Goal: Information Seeking & Learning: Find specific fact

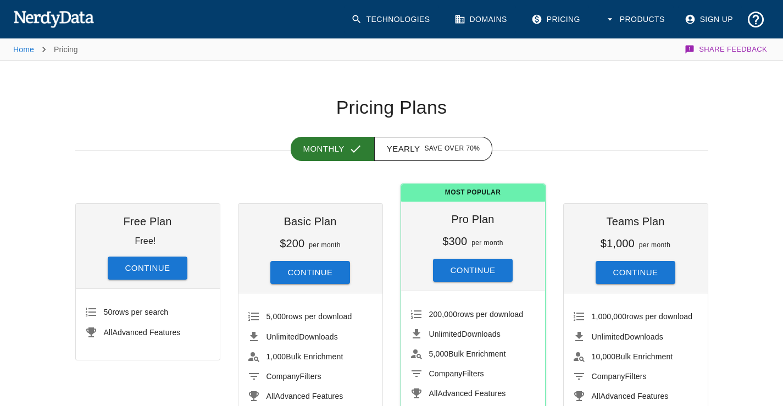
click at [72, 19] on img at bounding box center [53, 19] width 81 height 22
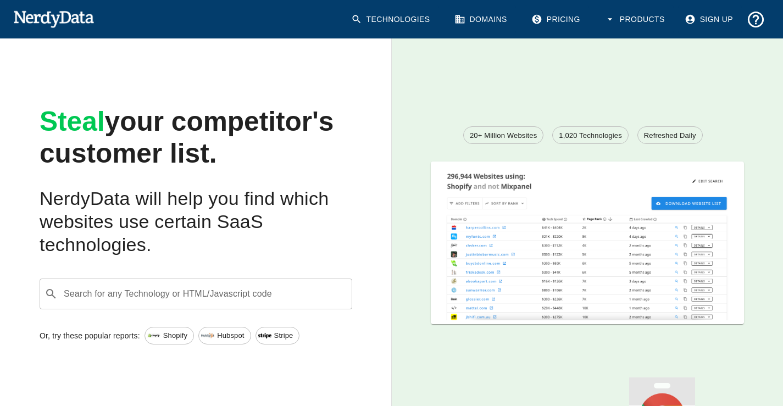
click at [164, 341] on span "Shopify" at bounding box center [175, 335] width 36 height 11
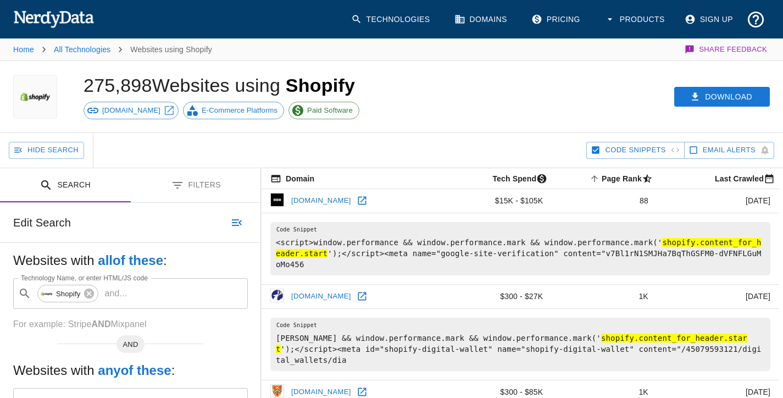
click at [220, 112] on span "E-Commerce Platforms" at bounding box center [240, 110] width 88 height 11
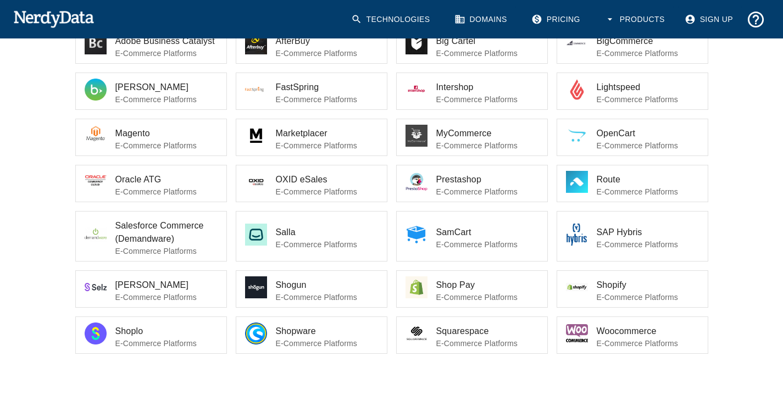
scroll to position [247, 0]
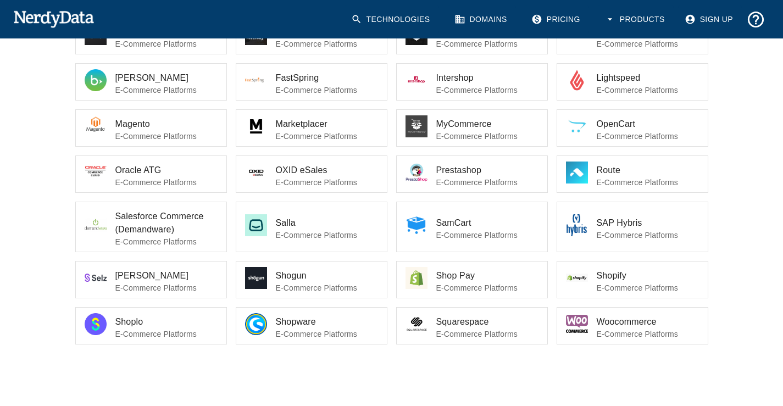
click at [593, 277] on div at bounding box center [581, 280] width 31 height 26
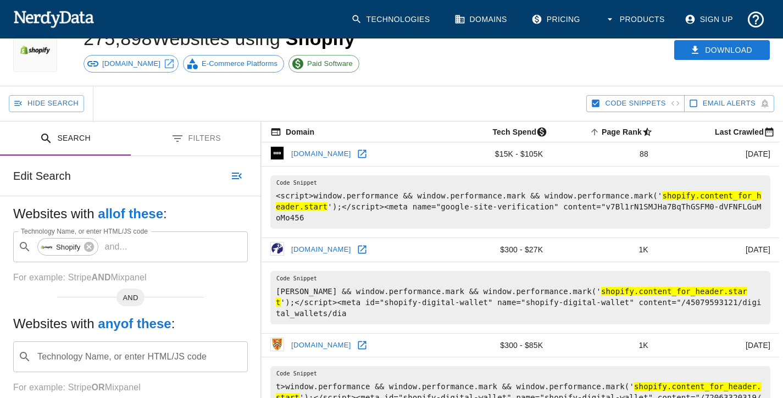
scroll to position [110, 0]
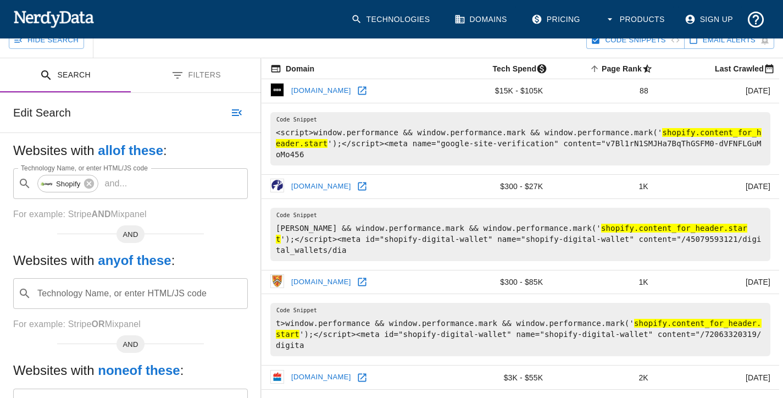
click at [171, 292] on div "Technology Name, or enter HTML/JS code ​ Technology Name, or enter HTML/JS code" at bounding box center [130, 293] width 235 height 31
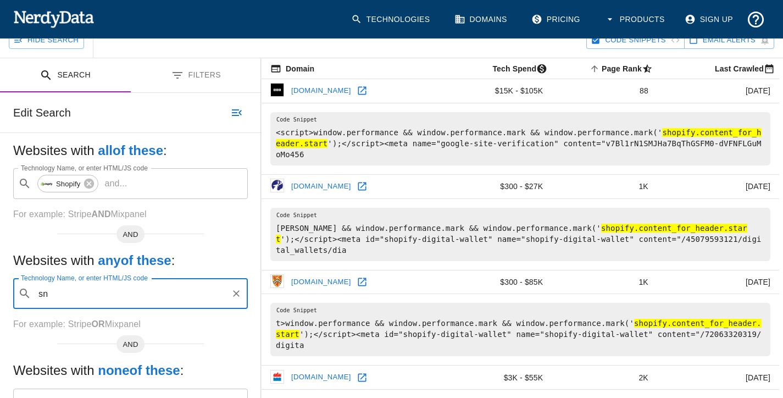
type input "s"
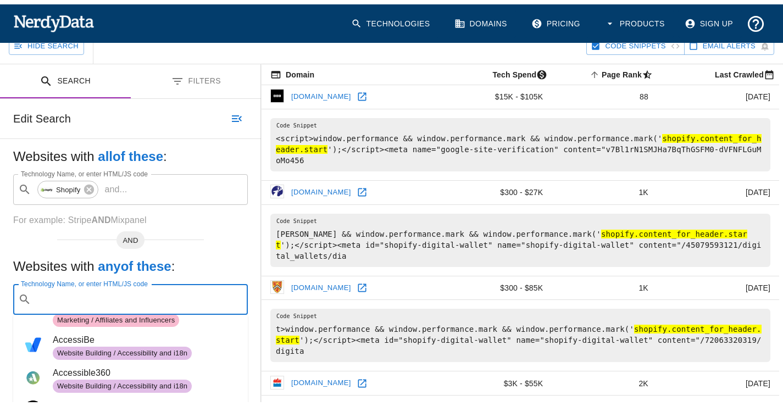
scroll to position [0, 0]
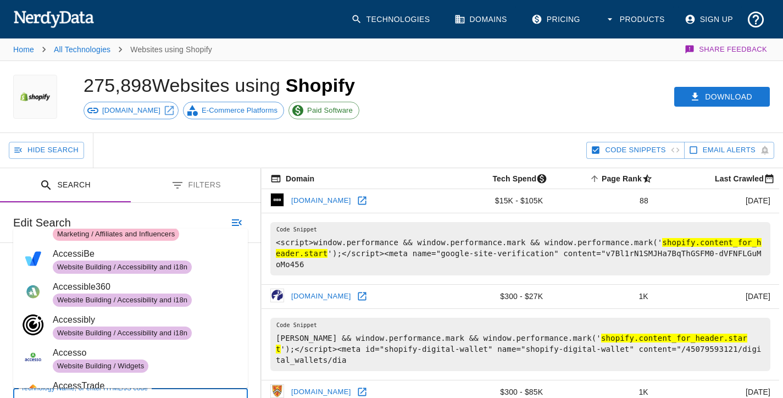
click at [201, 151] on div "Hide Search" at bounding box center [297, 150] width 577 height 35
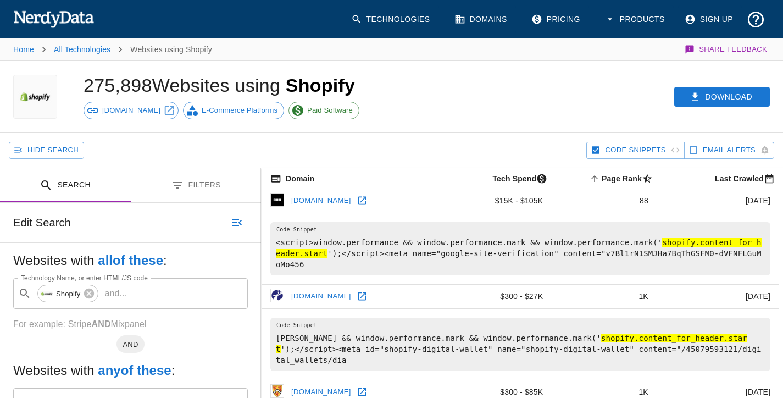
drag, startPoint x: 213, startPoint y: 143, endPoint x: 298, endPoint y: 134, distance: 85.7
click at [214, 143] on div "Hide Search" at bounding box center [297, 150] width 577 height 35
click at [623, 21] on button "Products" at bounding box center [636, 19] width 76 height 28
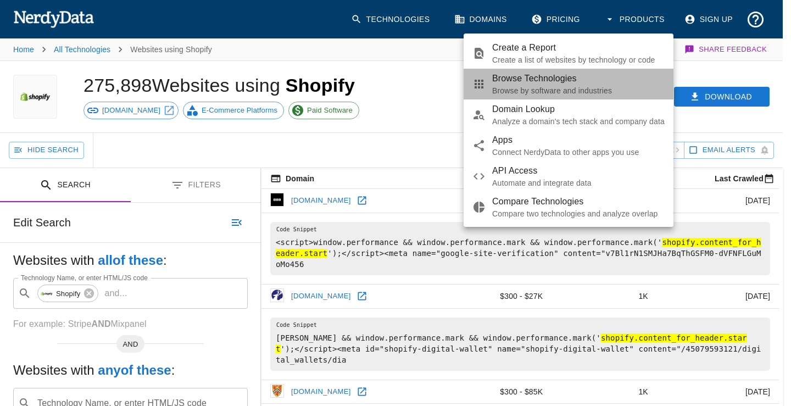
click at [571, 86] on p "Browse by software and industries" at bounding box center [578, 90] width 173 height 11
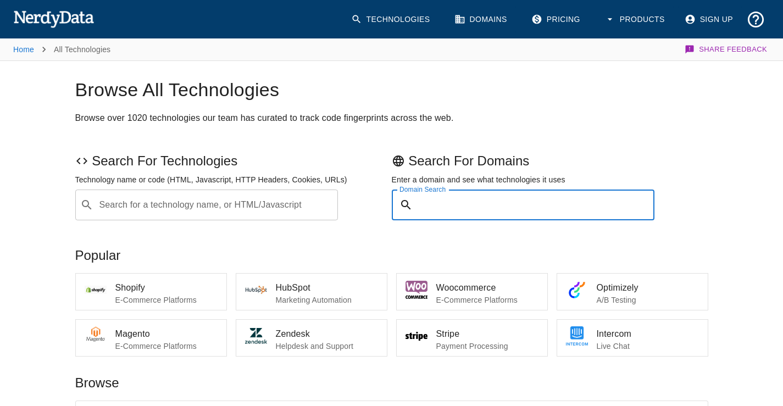
click at [491, 199] on input "Domain Search" at bounding box center [536, 205] width 238 height 31
click at [400, 30] on link "Technologies" at bounding box center [392, 19] width 95 height 28
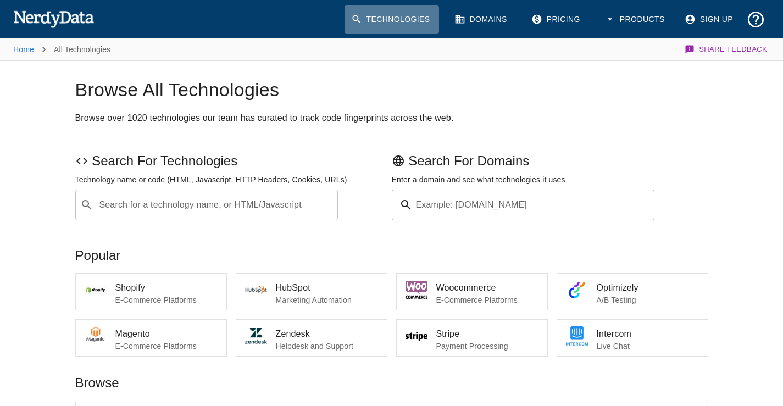
click at [406, 18] on link "Technologies" at bounding box center [392, 19] width 95 height 28
click at [24, 48] on link "Home" at bounding box center [23, 49] width 21 height 9
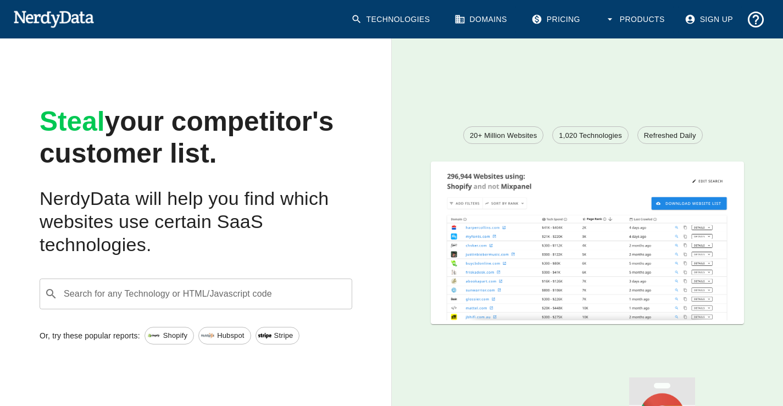
click at [493, 137] on span "20+ Million Websites" at bounding box center [503, 135] width 79 height 11
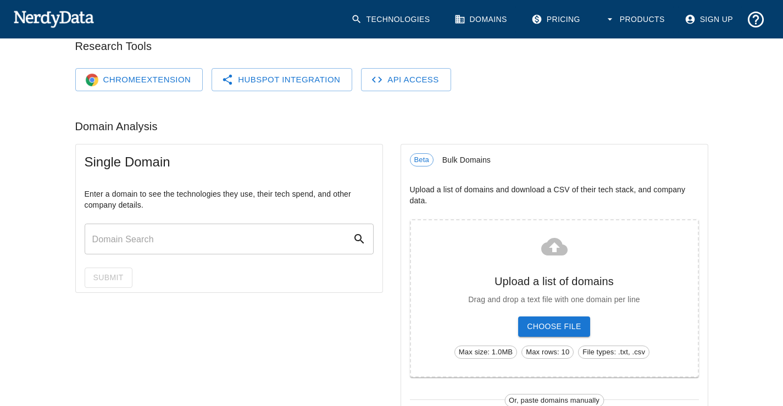
scroll to position [110, 0]
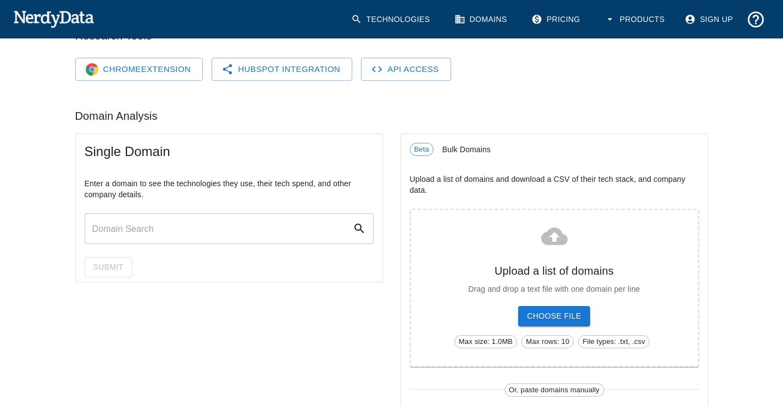
click at [236, 230] on input "text" at bounding box center [219, 228] width 268 height 31
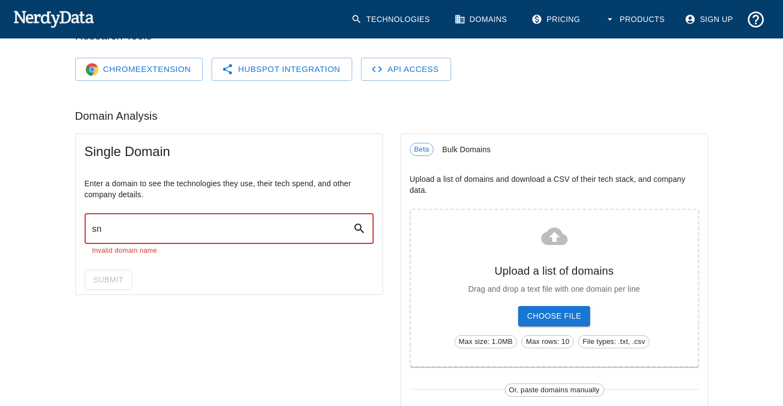
type input "s"
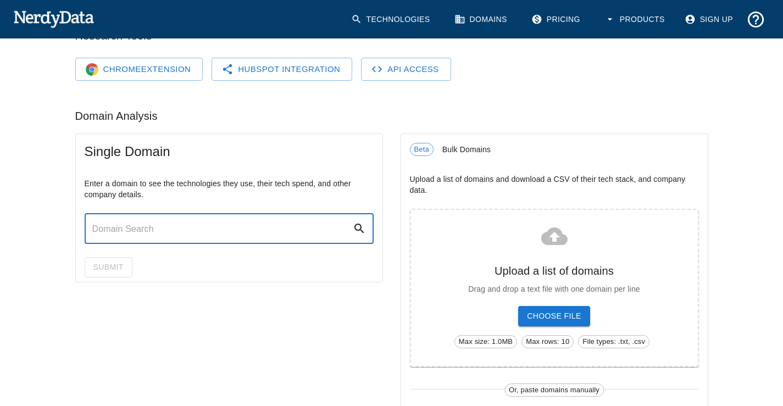
click at [395, 68] on link "API Access" at bounding box center [406, 69] width 90 height 23
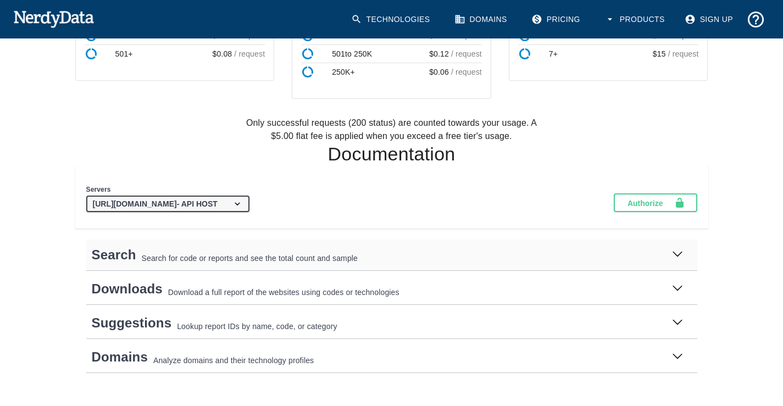
scroll to position [370, 0]
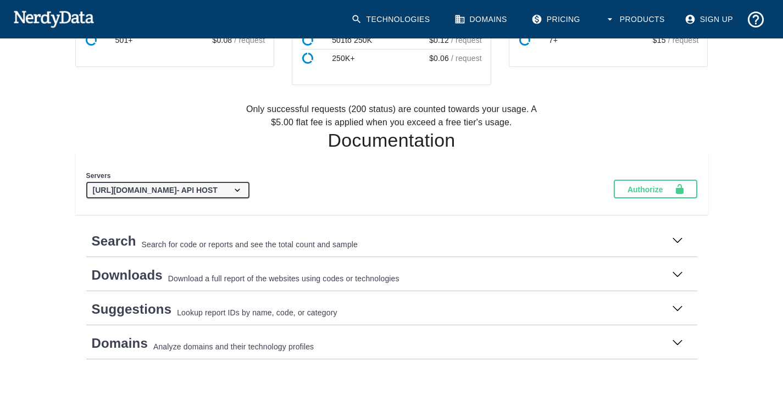
click at [63, 16] on img at bounding box center [53, 19] width 81 height 22
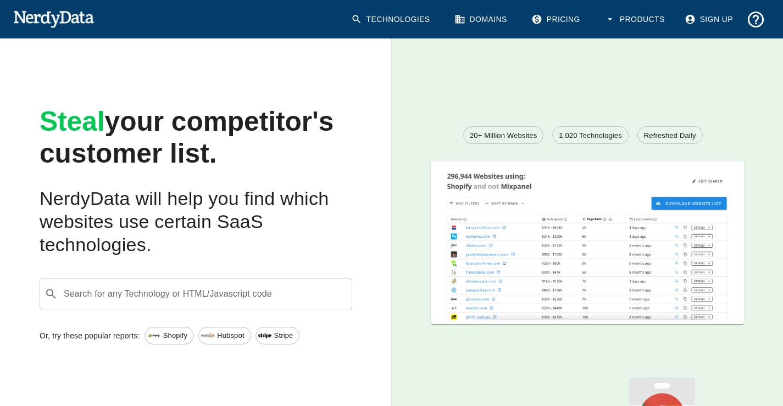
click at [576, 252] on img at bounding box center [587, 241] width 313 height 158
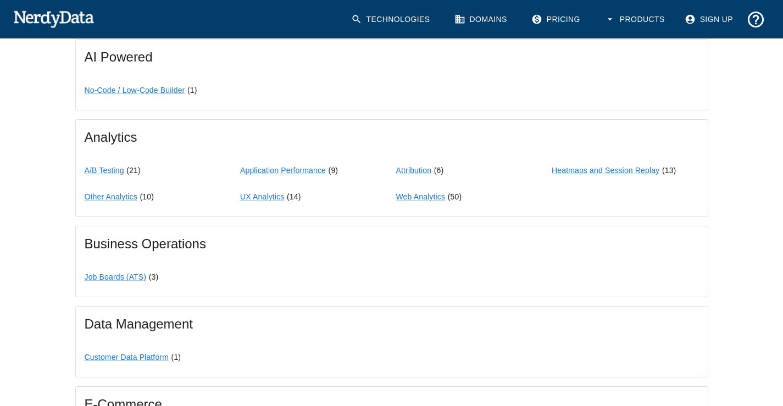
scroll to position [604, 0]
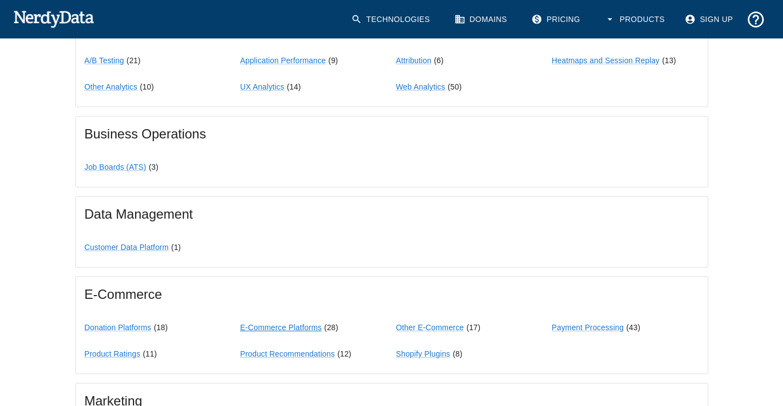
click at [275, 326] on link "E-Commerce Platforms" at bounding box center [280, 327] width 81 height 9
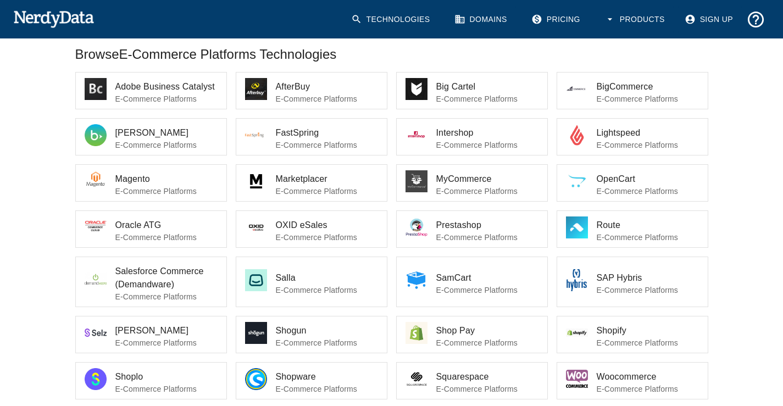
scroll to position [82, 0]
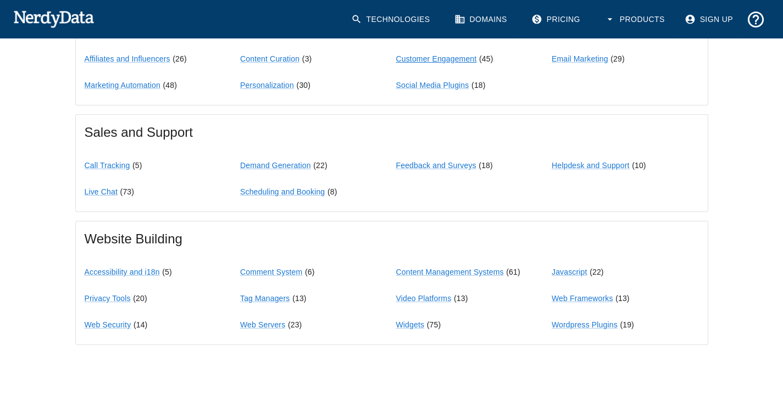
scroll to position [980, 0]
click at [271, 321] on link "Web Servers" at bounding box center [262, 324] width 45 height 9
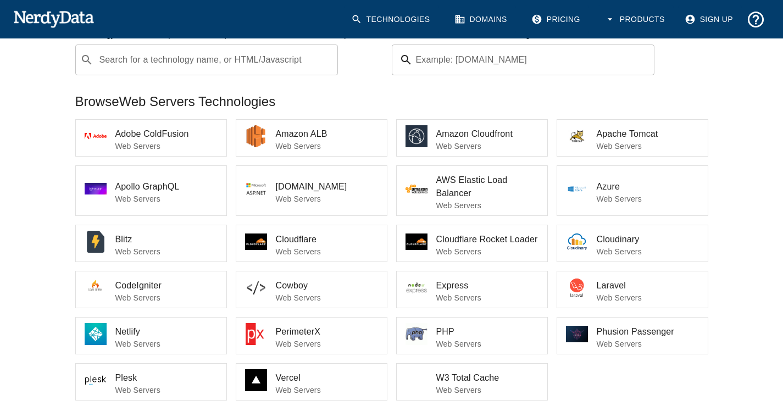
scroll to position [165, 0]
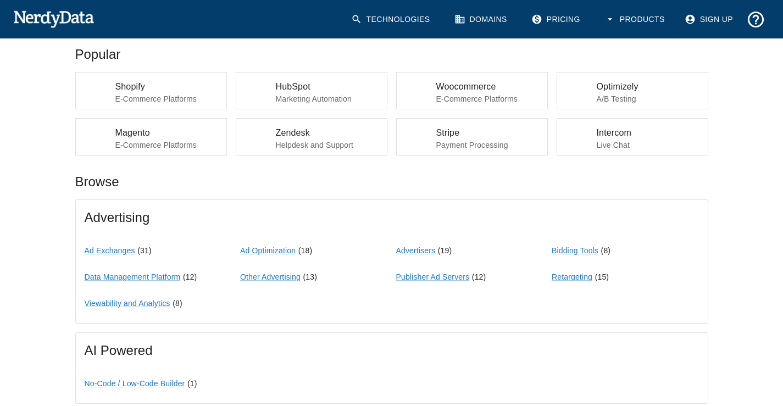
scroll to position [980, 0]
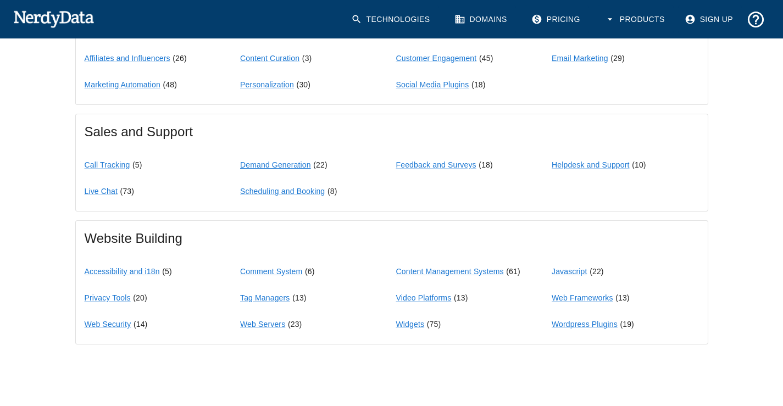
click at [292, 166] on link "Demand Generation" at bounding box center [275, 164] width 71 height 9
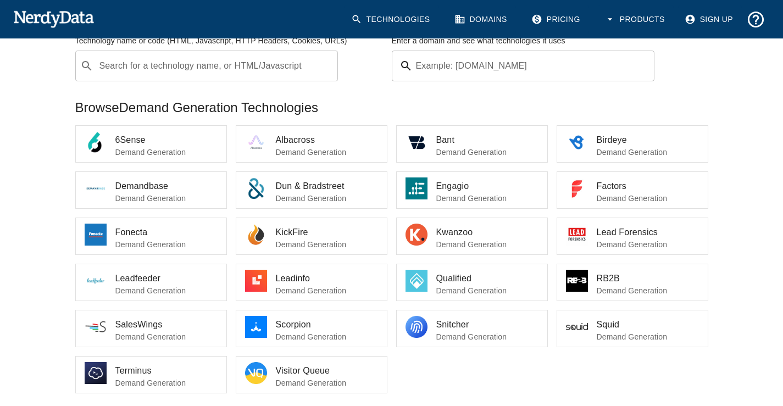
scroll to position [165, 0]
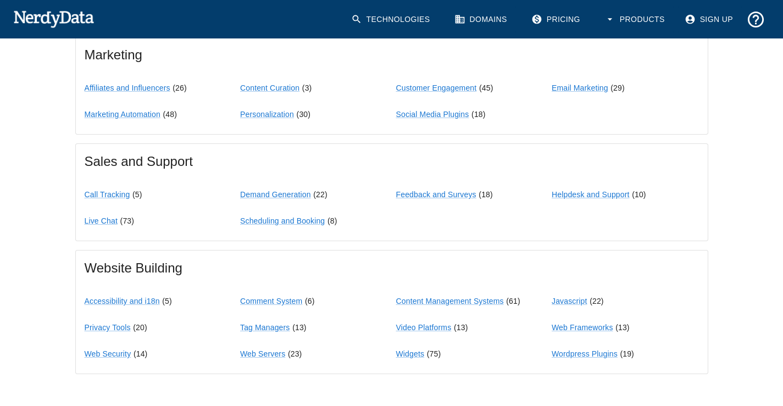
scroll to position [925, 0]
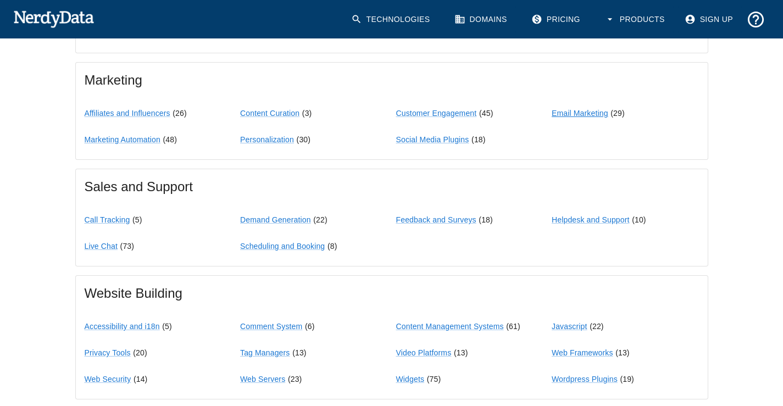
click at [558, 113] on link "Email Marketing" at bounding box center [580, 113] width 57 height 9
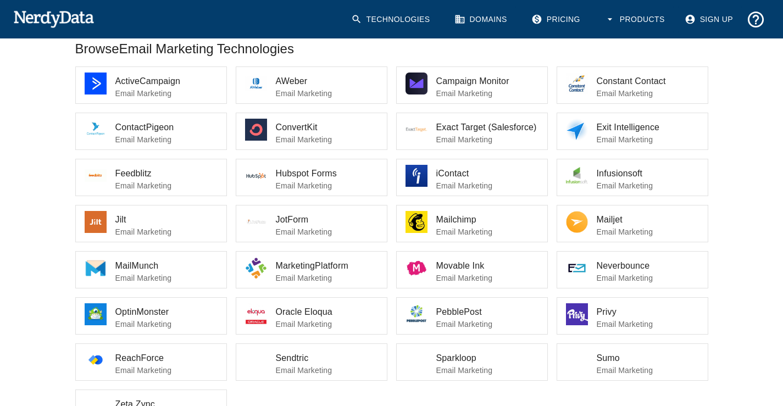
scroll to position [220, 0]
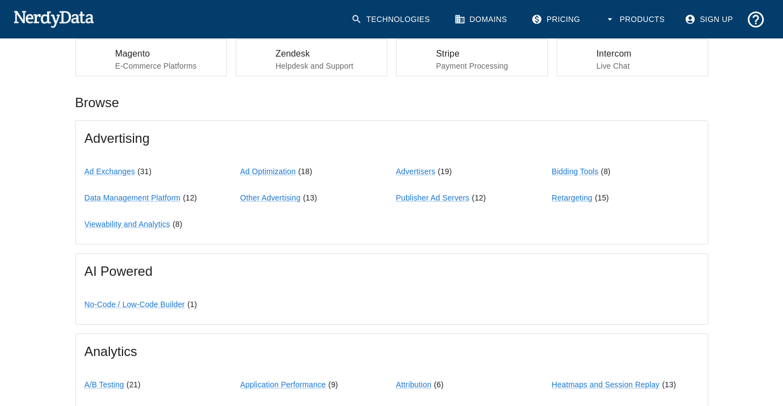
scroll to position [925, 0]
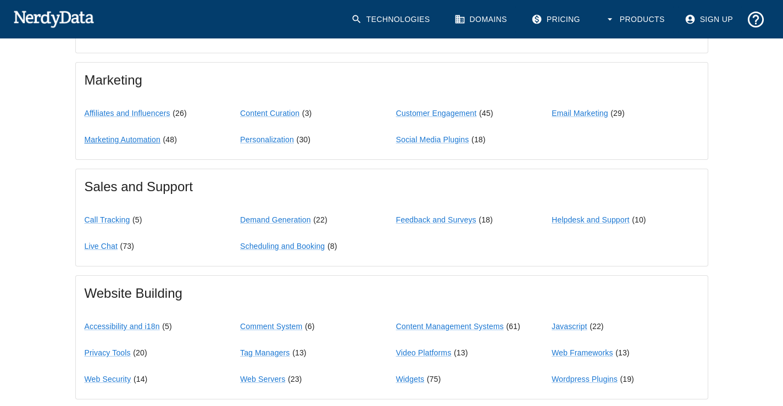
click at [140, 144] on link "Marketing Automation" at bounding box center [123, 139] width 76 height 9
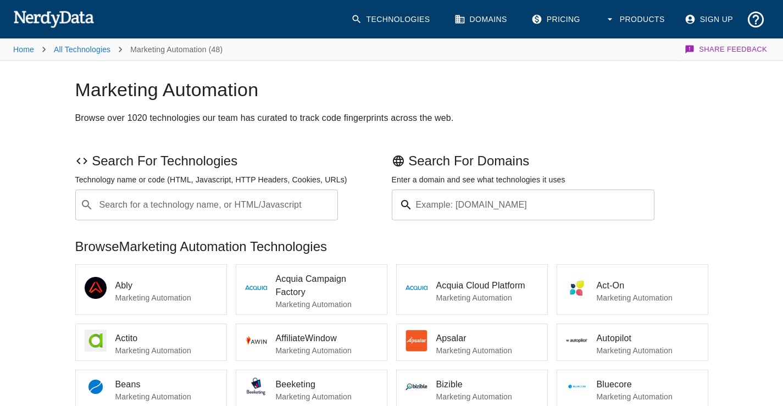
click at [386, 15] on link "Technologies" at bounding box center [392, 19] width 95 height 28
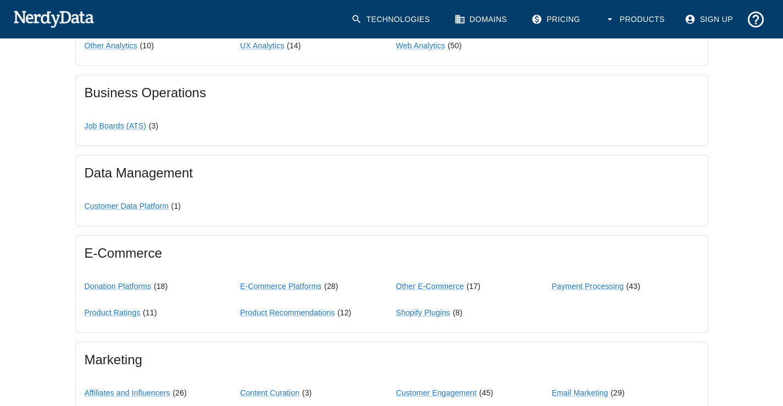
scroll to position [541, 0]
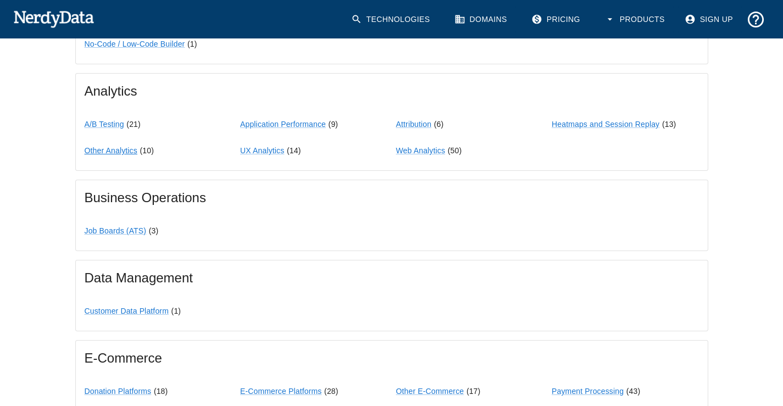
click at [124, 151] on link "Other Analytics" at bounding box center [111, 150] width 53 height 9
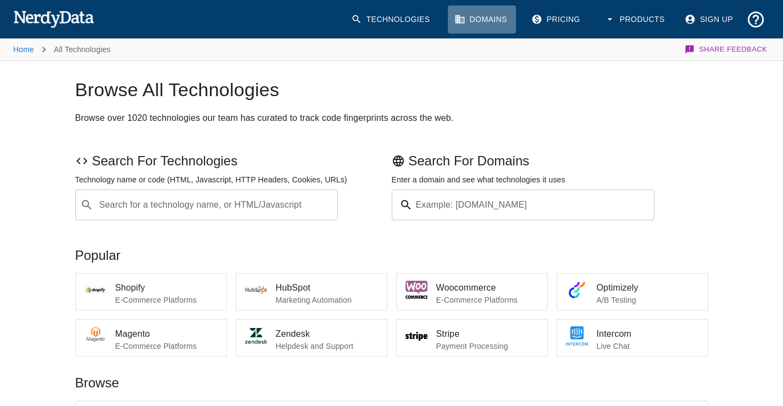
click at [493, 15] on link "Domains" at bounding box center [482, 19] width 68 height 28
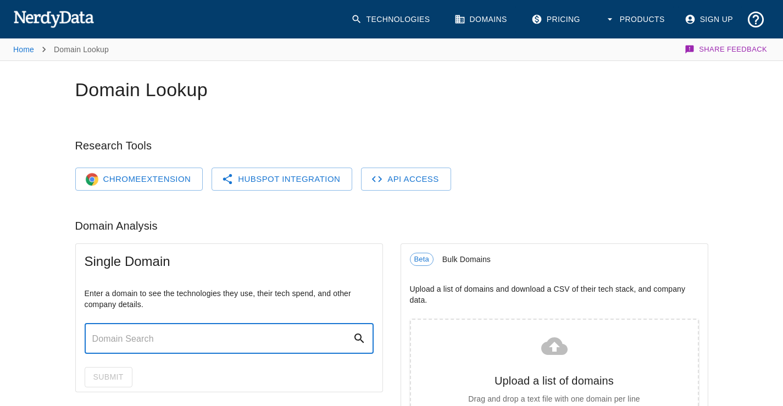
click at [230, 336] on input "text" at bounding box center [219, 338] width 268 height 31
click at [130, 349] on input "[DOMAIN_NAME]" at bounding box center [219, 338] width 268 height 31
paste input "text"
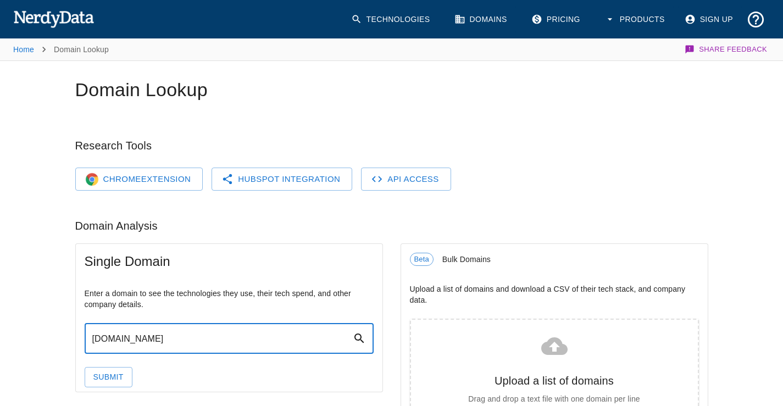
type input "[DOMAIN_NAME]"
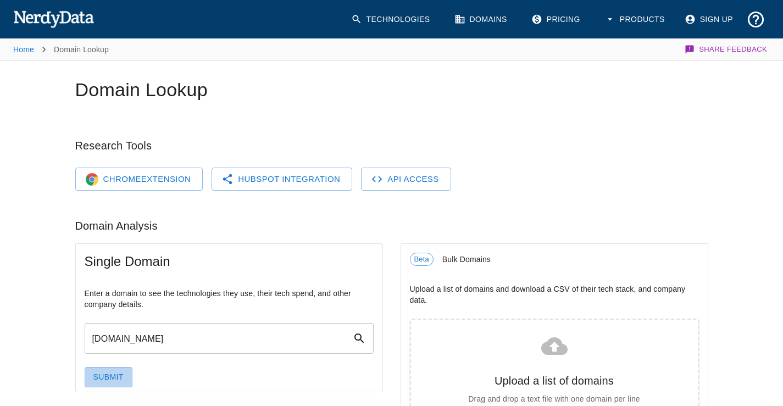
click at [116, 376] on button "Submit" at bounding box center [109, 377] width 48 height 20
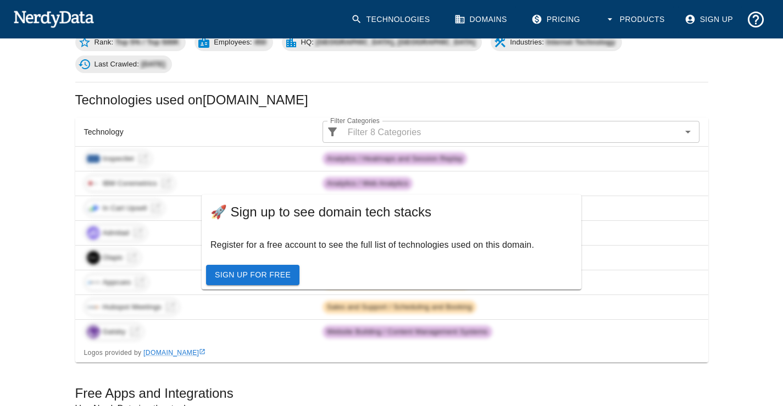
scroll to position [220, 0]
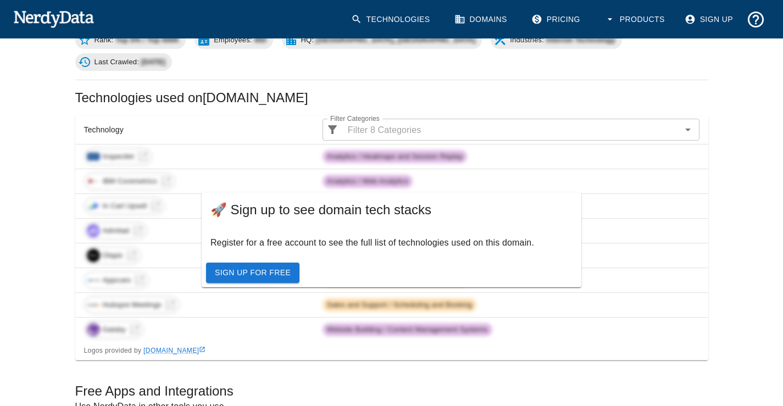
click at [125, 243] on td "Olapic" at bounding box center [194, 255] width 238 height 25
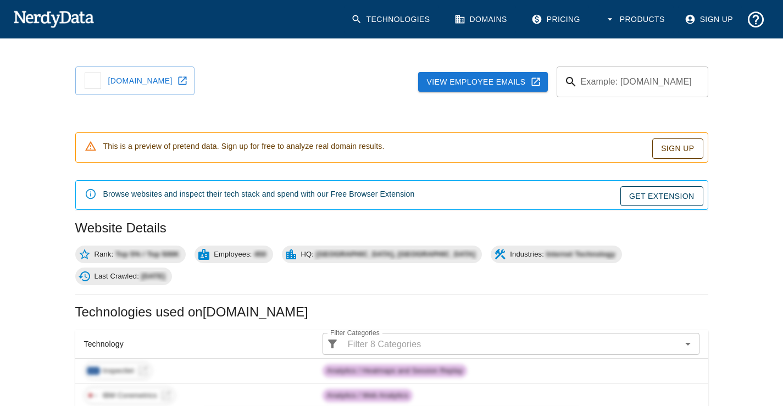
scroll to position [0, 0]
